Goal: Task Accomplishment & Management: Use online tool/utility

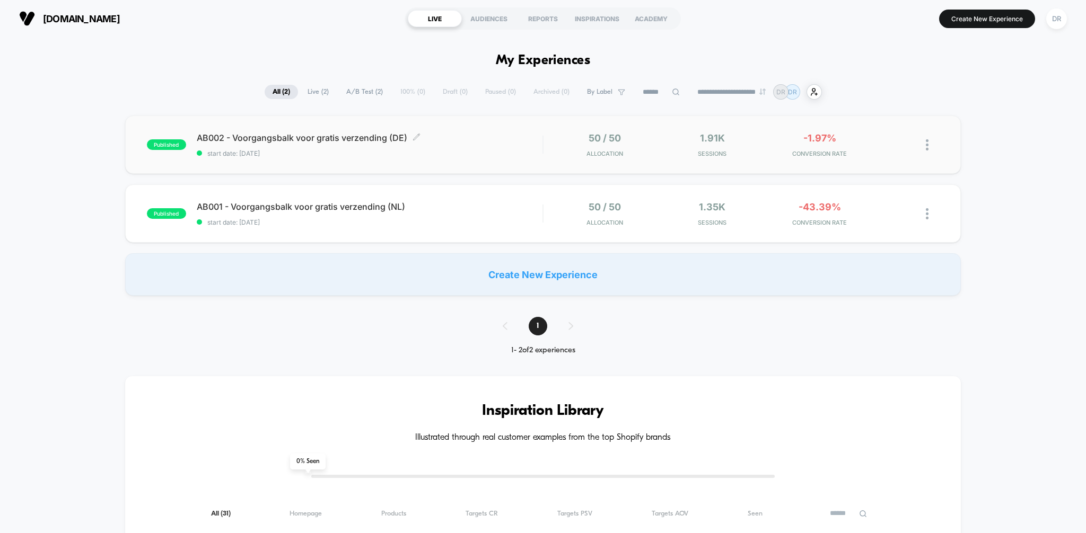
click at [489, 139] on span "AB002 - Voorgangsbalk voor gratis verzending (DE) Click to edit experience deta…" at bounding box center [370, 138] width 346 height 11
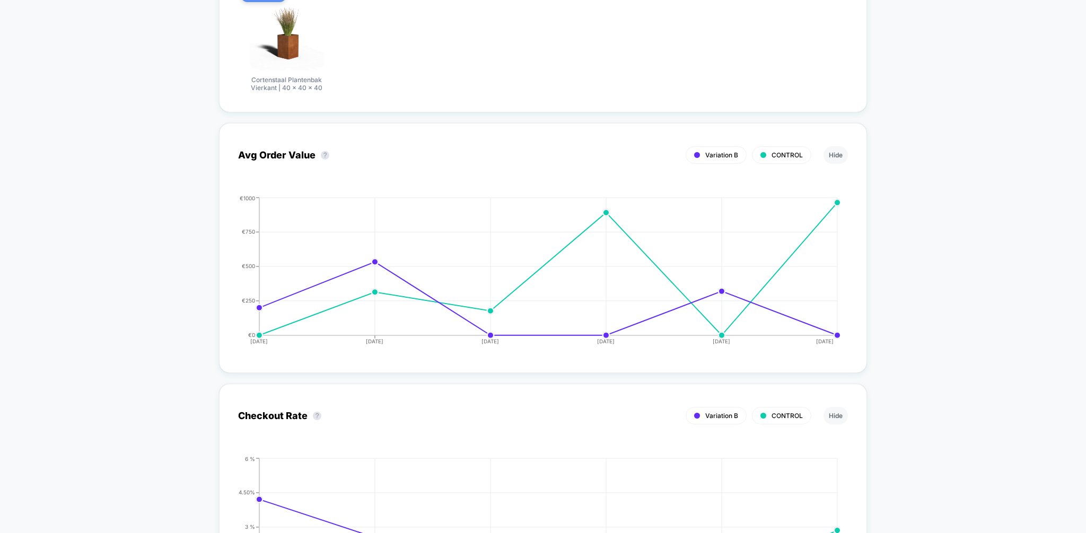
scroll to position [901, 0]
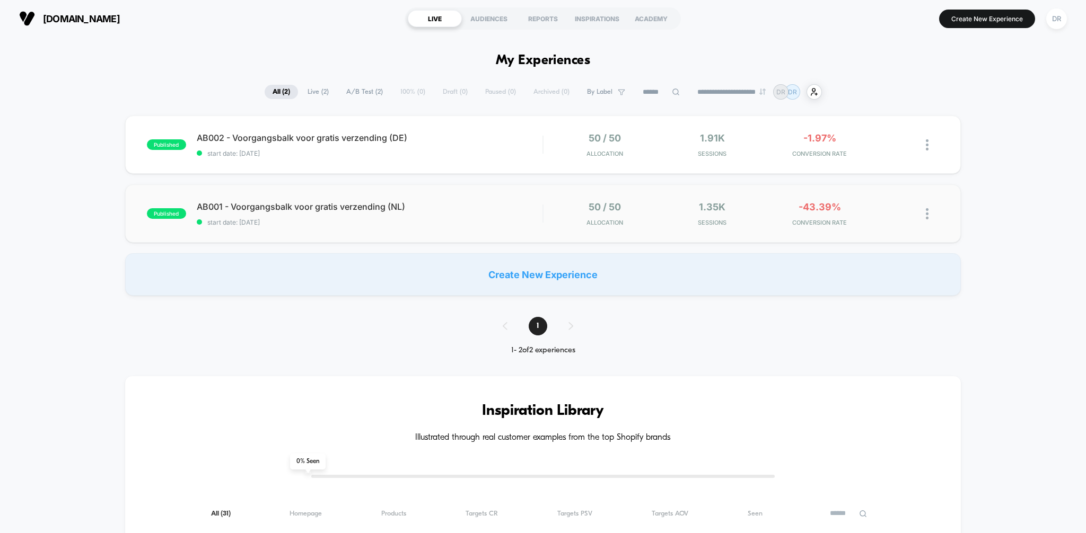
click at [487, 235] on div "published AB001 - Voorgangsbalk voor gratis verzending (NL) start date: [DATE] …" at bounding box center [543, 213] width 836 height 58
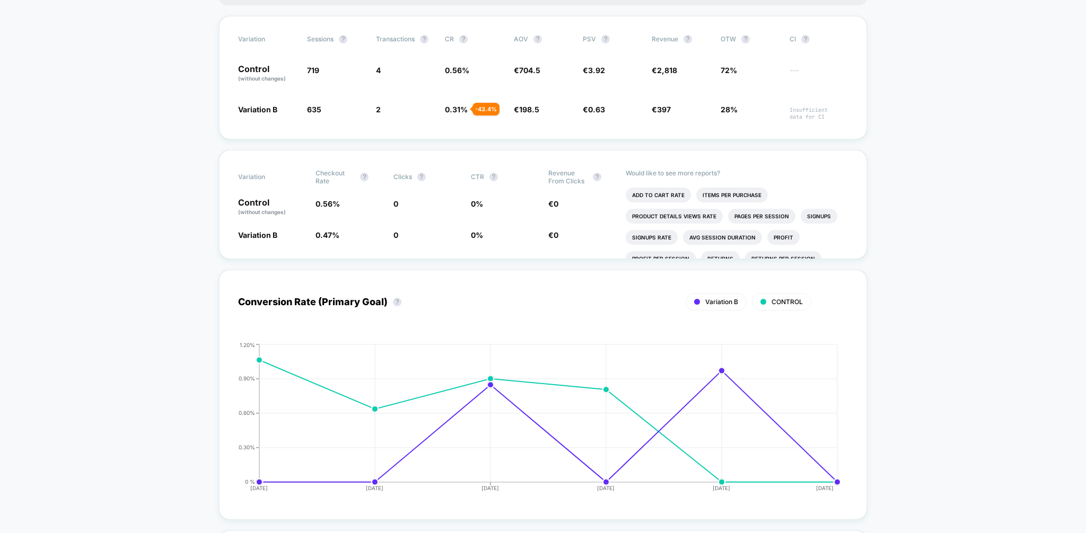
scroll to position [200, 0]
